Goal: Task Accomplishment & Management: Manage account settings

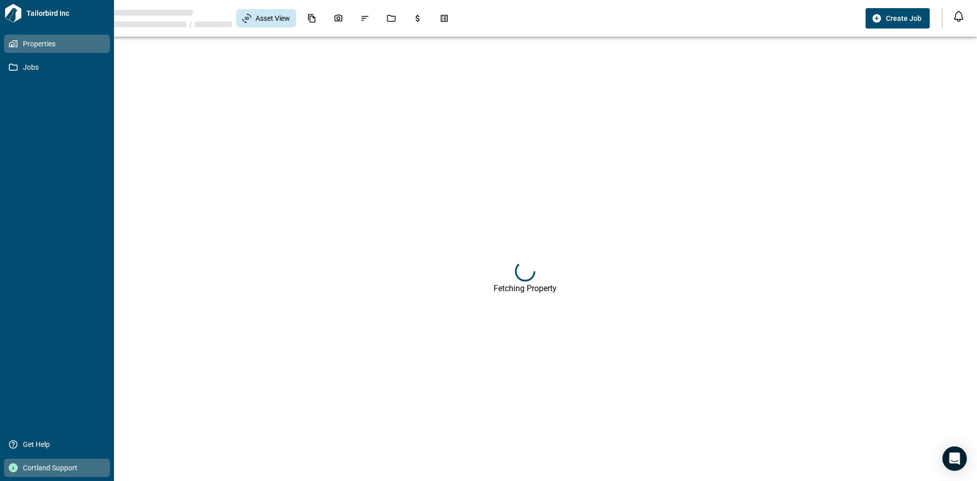
click at [14, 464] on div at bounding box center [13, 467] width 9 height 9
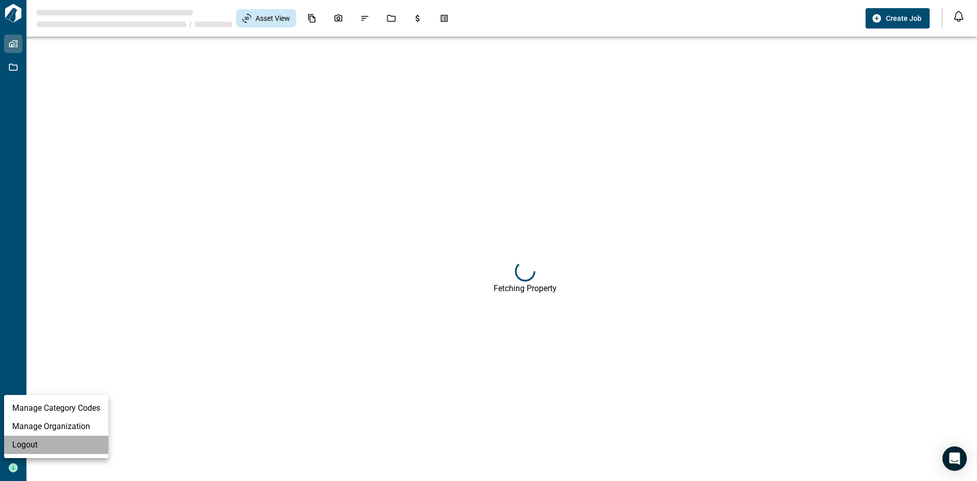
click at [36, 446] on li "Logout" at bounding box center [56, 445] width 104 height 18
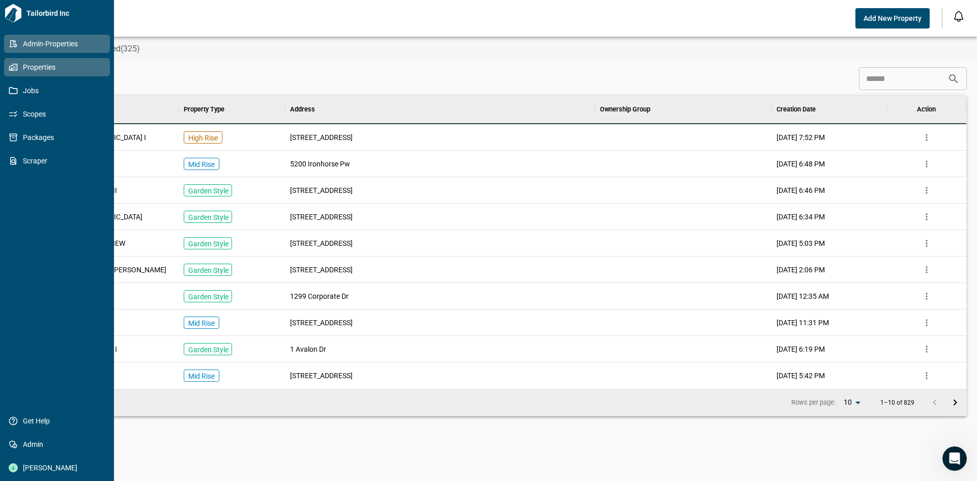
click at [32, 64] on span "Properties" at bounding box center [59, 67] width 82 height 10
